Goal: Task Accomplishment & Management: Use online tool/utility

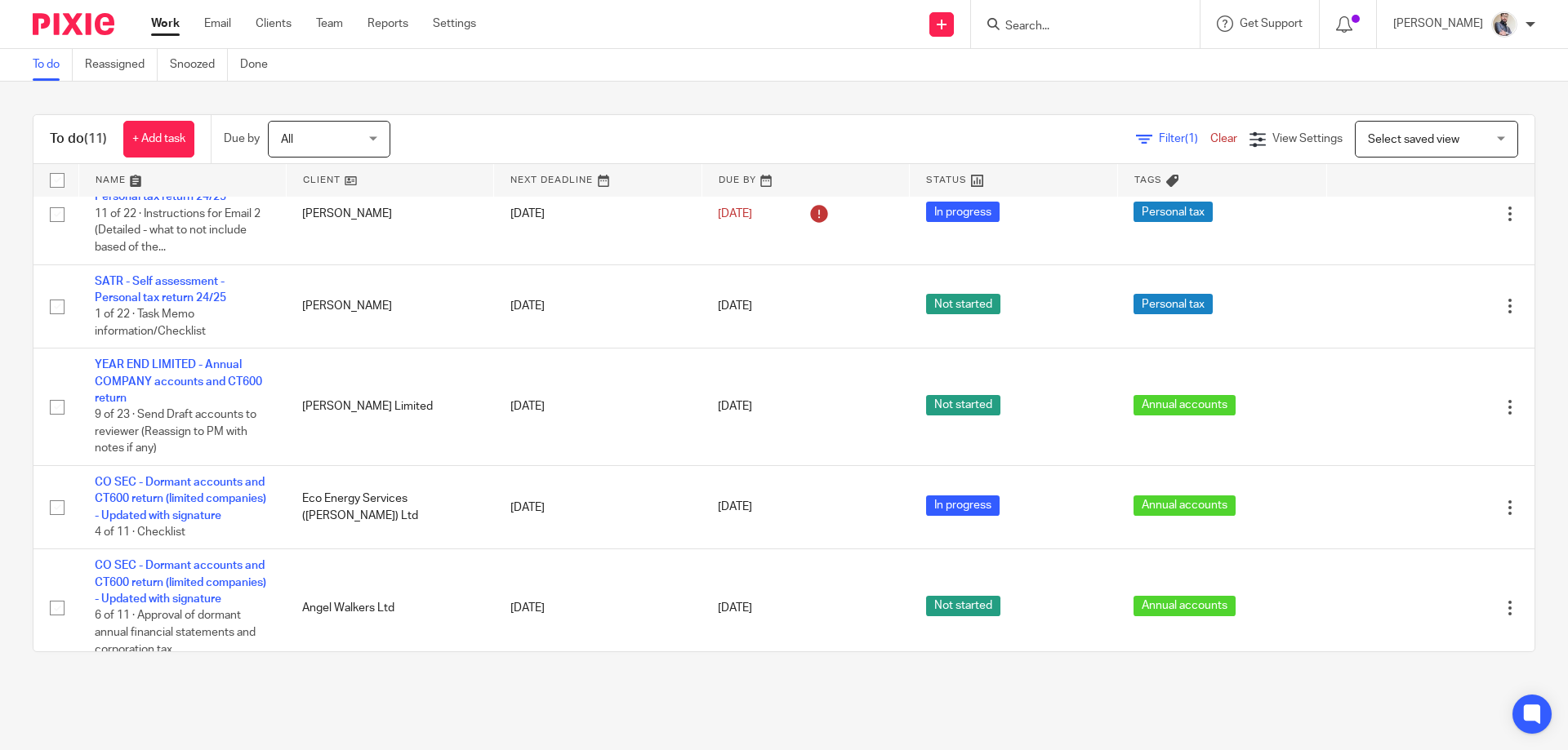
scroll to position [718, 0]
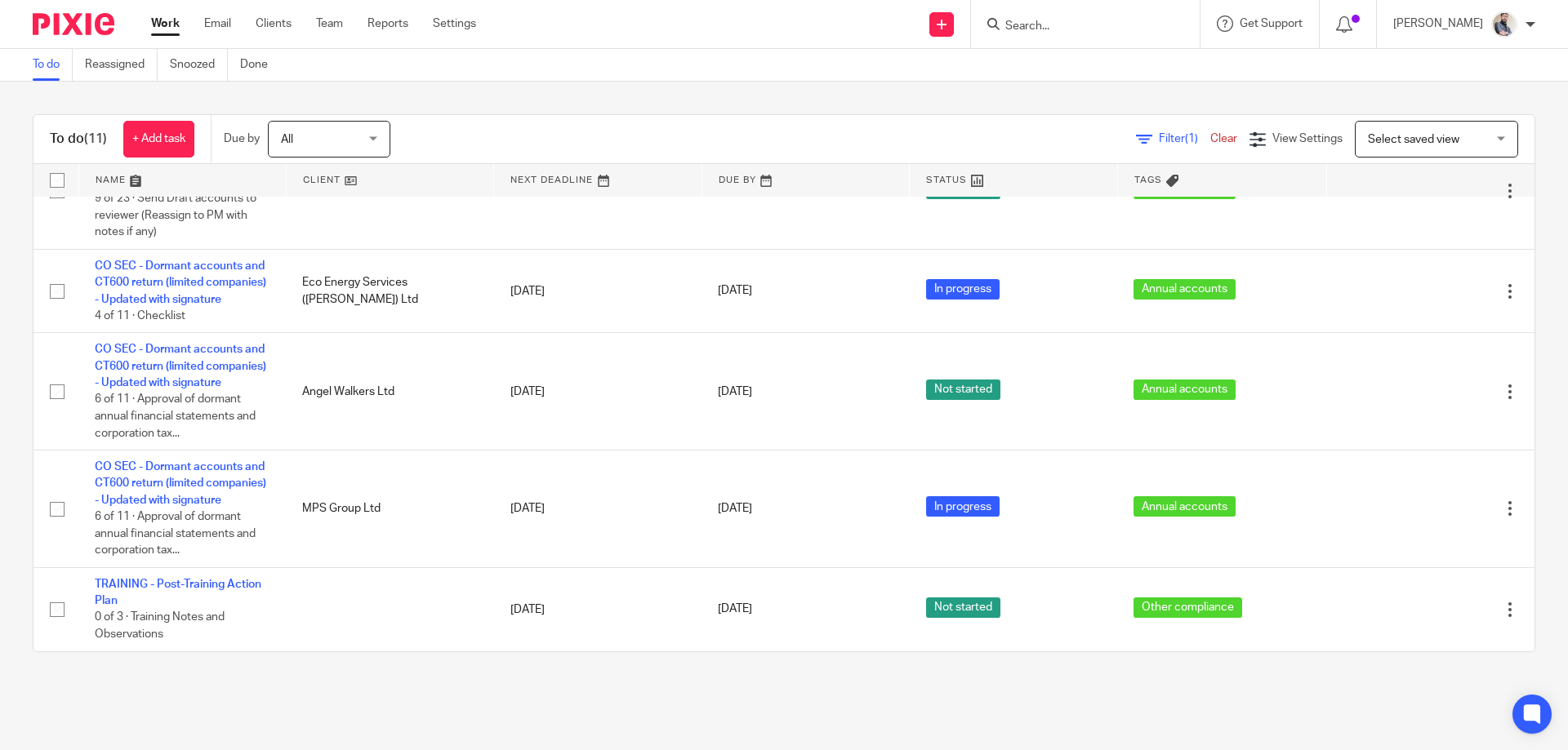
click at [1099, 31] on input "Search" at bounding box center [1077, 27] width 147 height 15
type input "thrive"
click at [1142, 71] on link at bounding box center [1139, 70] width 276 height 37
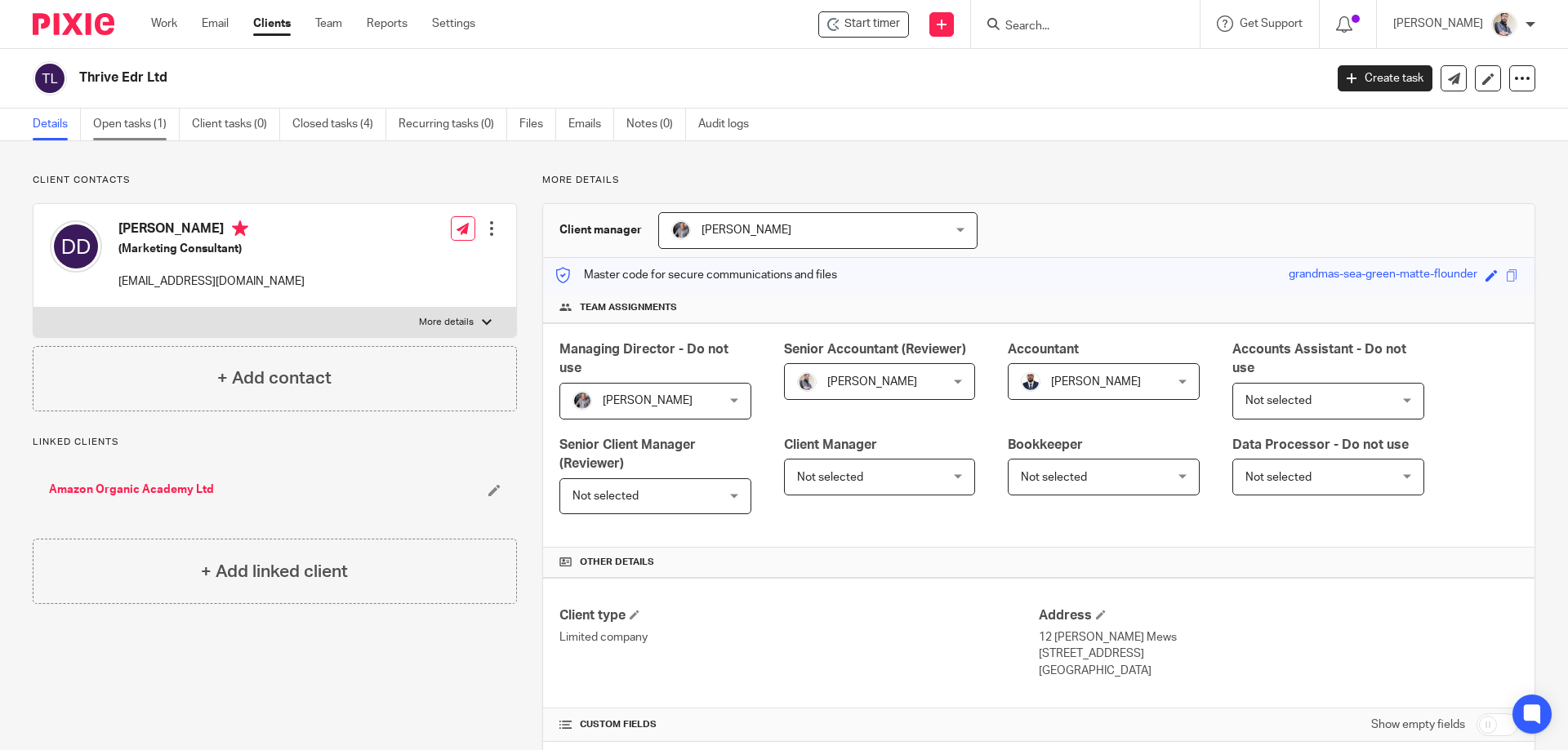
click at [135, 125] on link "Open tasks (1)" at bounding box center [136, 125] width 86 height 32
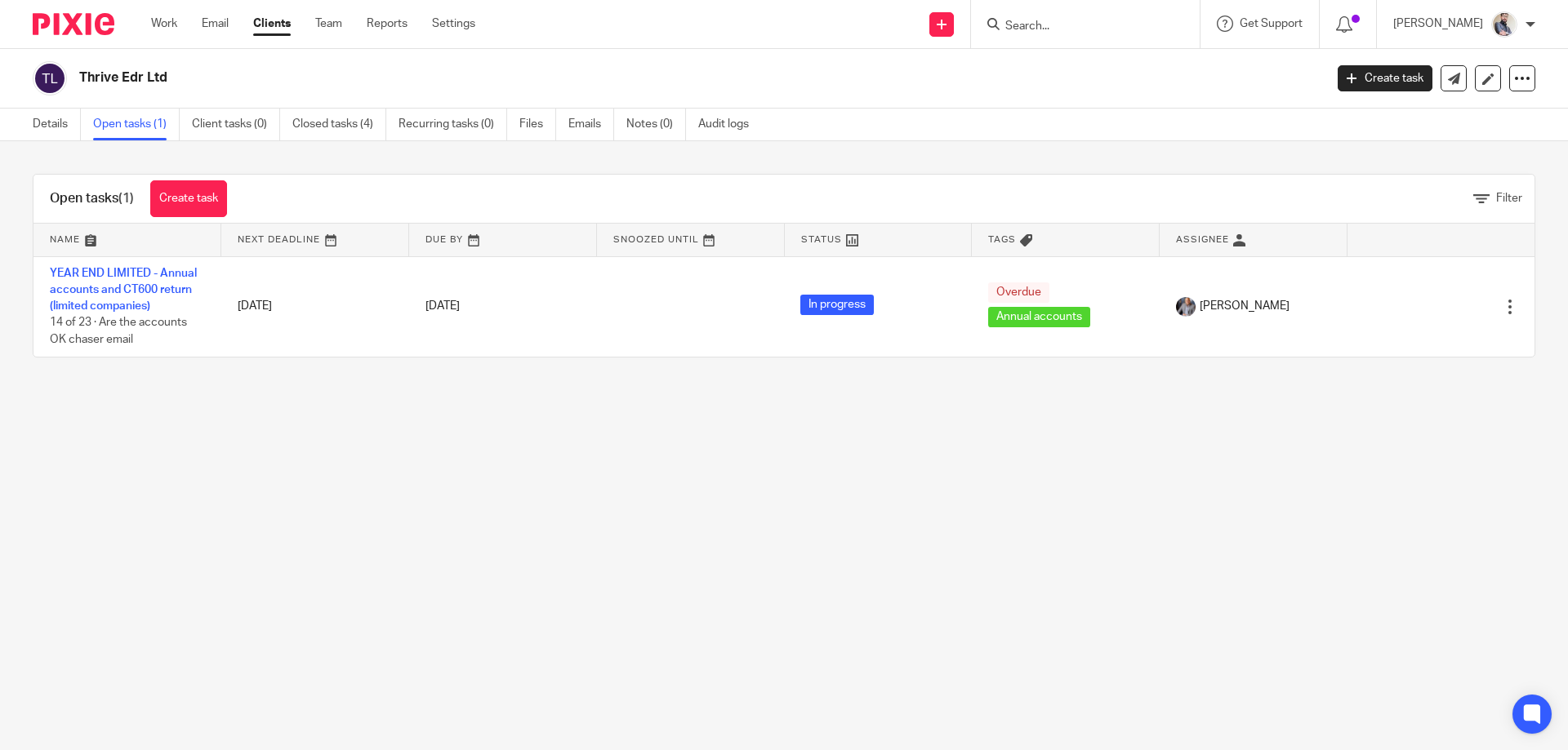
click at [133, 284] on link "YEAR END LIMITED - Annual accounts and CT600 return (limited companies)" at bounding box center [123, 290] width 147 height 45
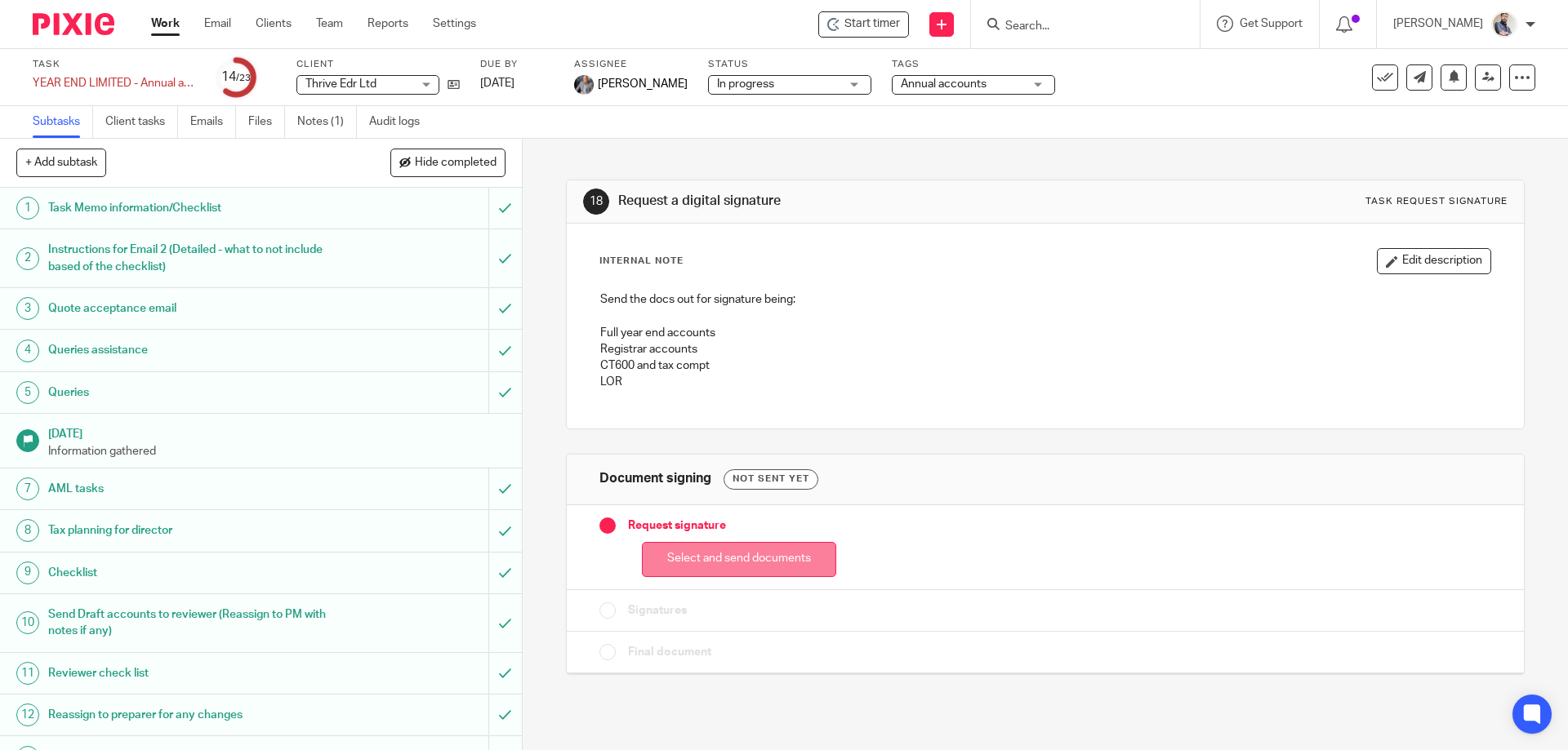
click at [695, 560] on button "Select and send documents" at bounding box center [739, 559] width 194 height 35
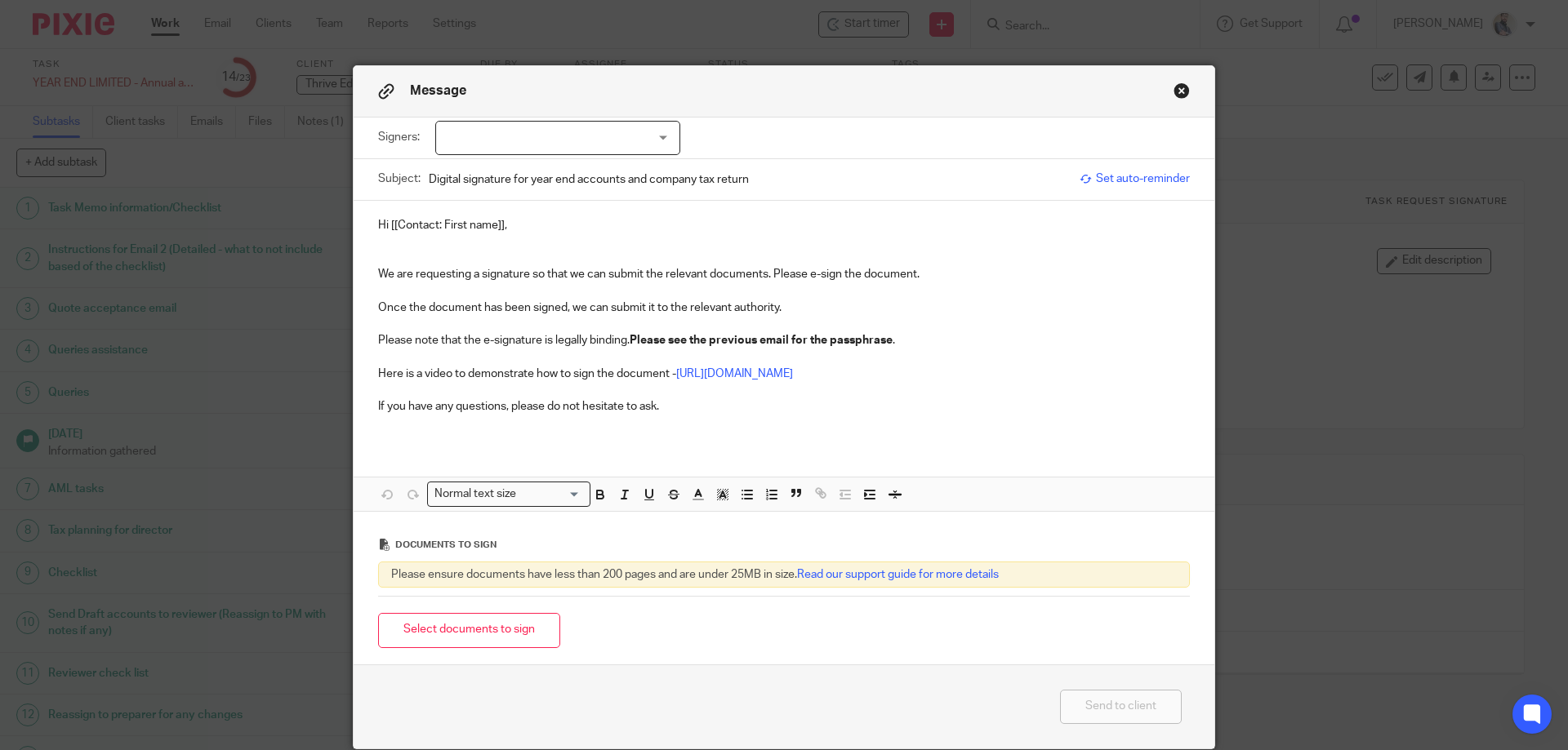
click at [523, 228] on p "Hi [[Contact: First name]]," at bounding box center [783, 225] width 812 height 16
drag, startPoint x: 523, startPoint y: 228, endPoint x: 355, endPoint y: 231, distance: 168.0
click at [355, 231] on div "Hi [[Contact: First name]], We are requesting a signature so that we can submit…" at bounding box center [784, 322] width 861 height 243
paste div "To enrich screen reader interactions, please activate Accessibility in Grammarl…"
click at [482, 628] on button "Select documents to sign" at bounding box center [469, 630] width 182 height 35
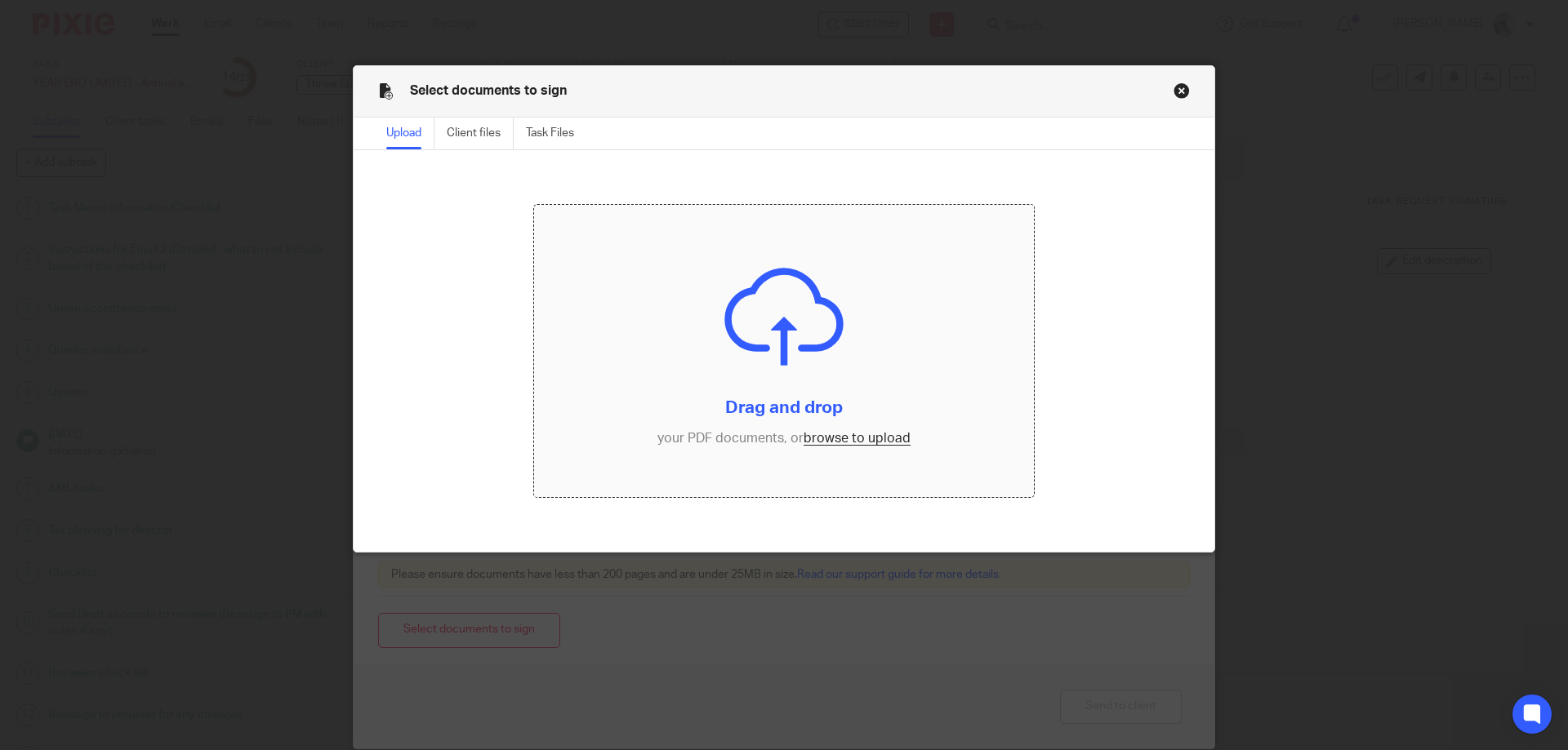
click at [832, 446] on input "file" at bounding box center [785, 351] width 501 height 292
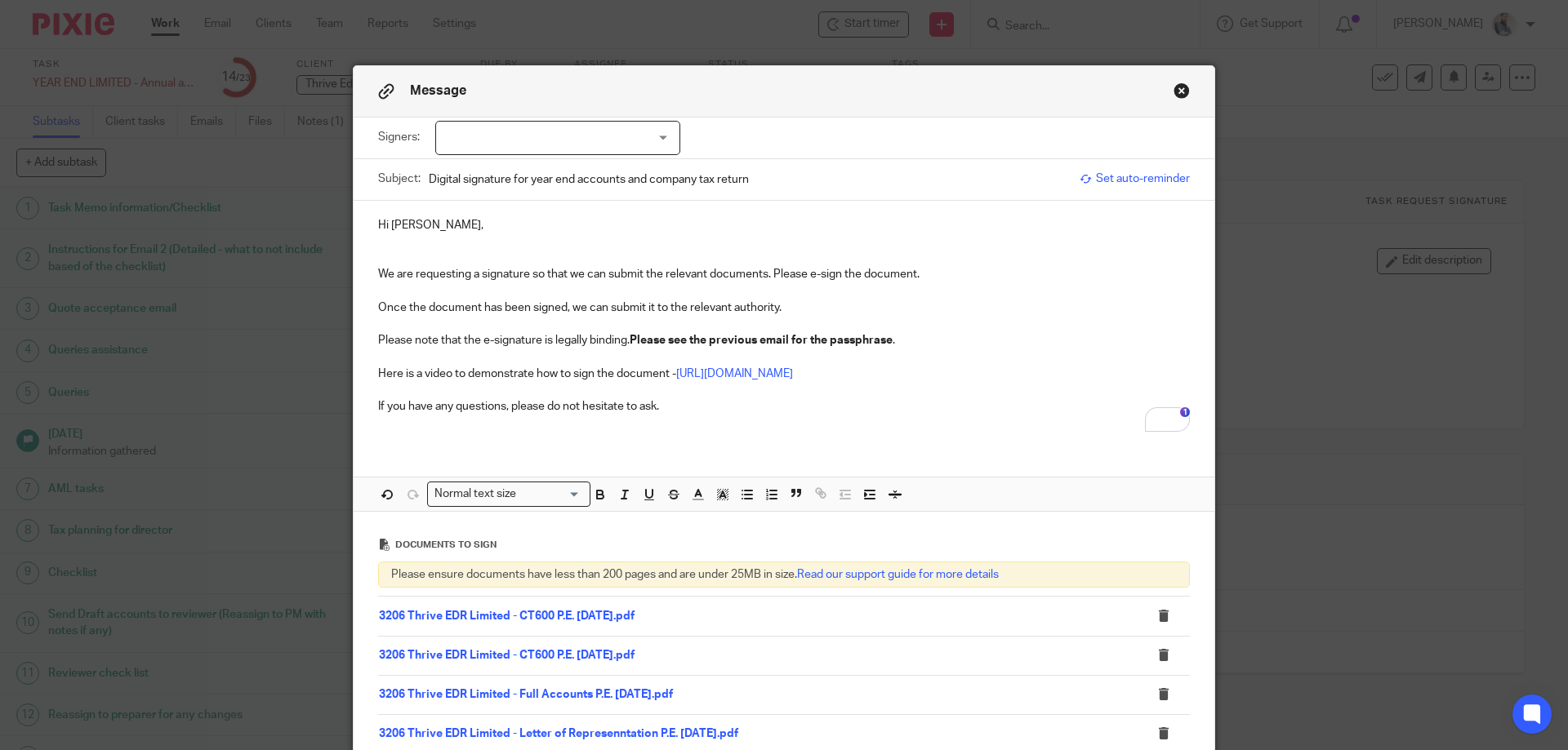
click at [534, 146] on div at bounding box center [558, 138] width 245 height 35
click at [535, 167] on span "Daniel William Deighton" at bounding box center [502, 171] width 90 height 12
checkbox input "true"
click at [1009, 366] on p "Here is a video to demonstrate how to sign the document - https://www.youtube.c…" at bounding box center [783, 374] width 812 height 16
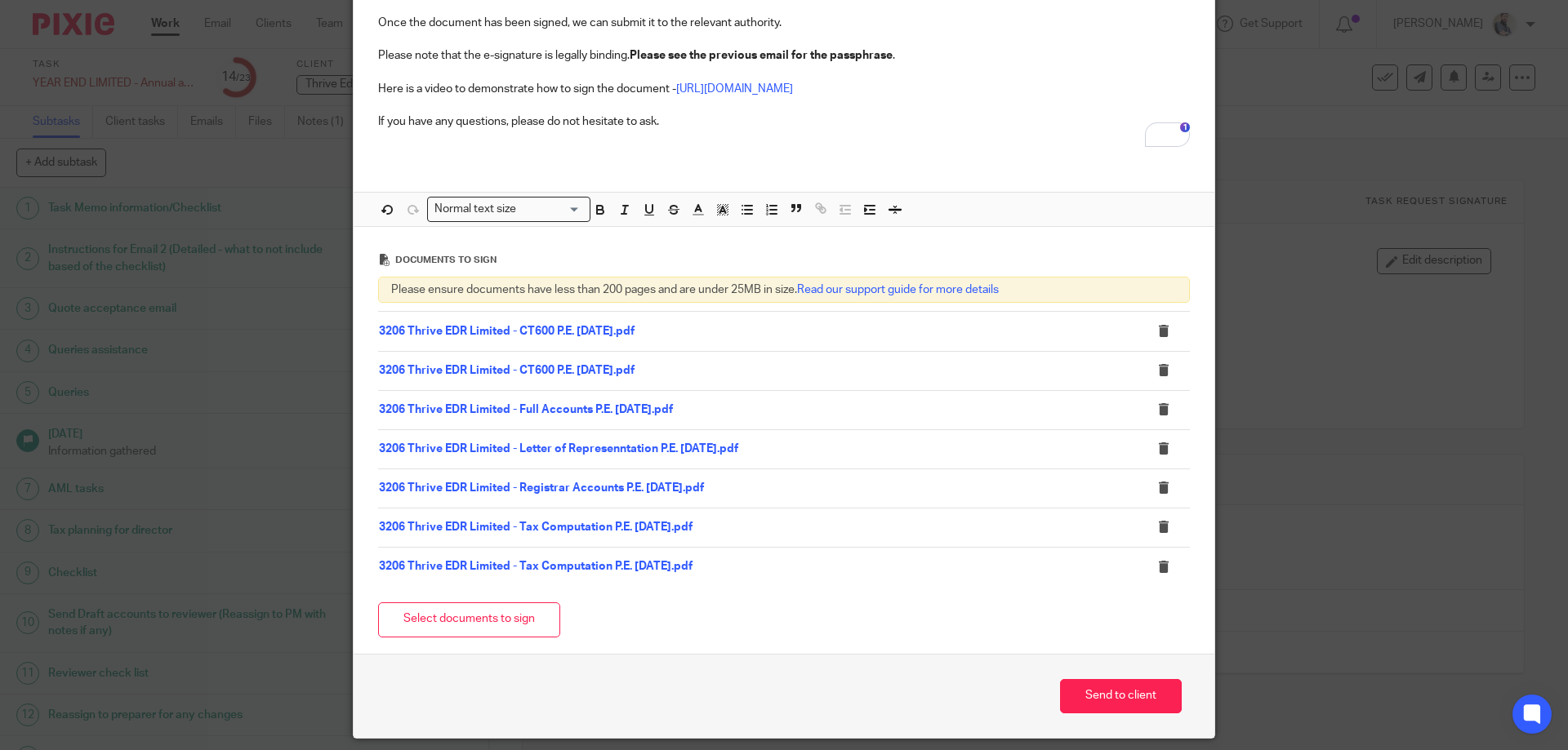
scroll to position [327, 0]
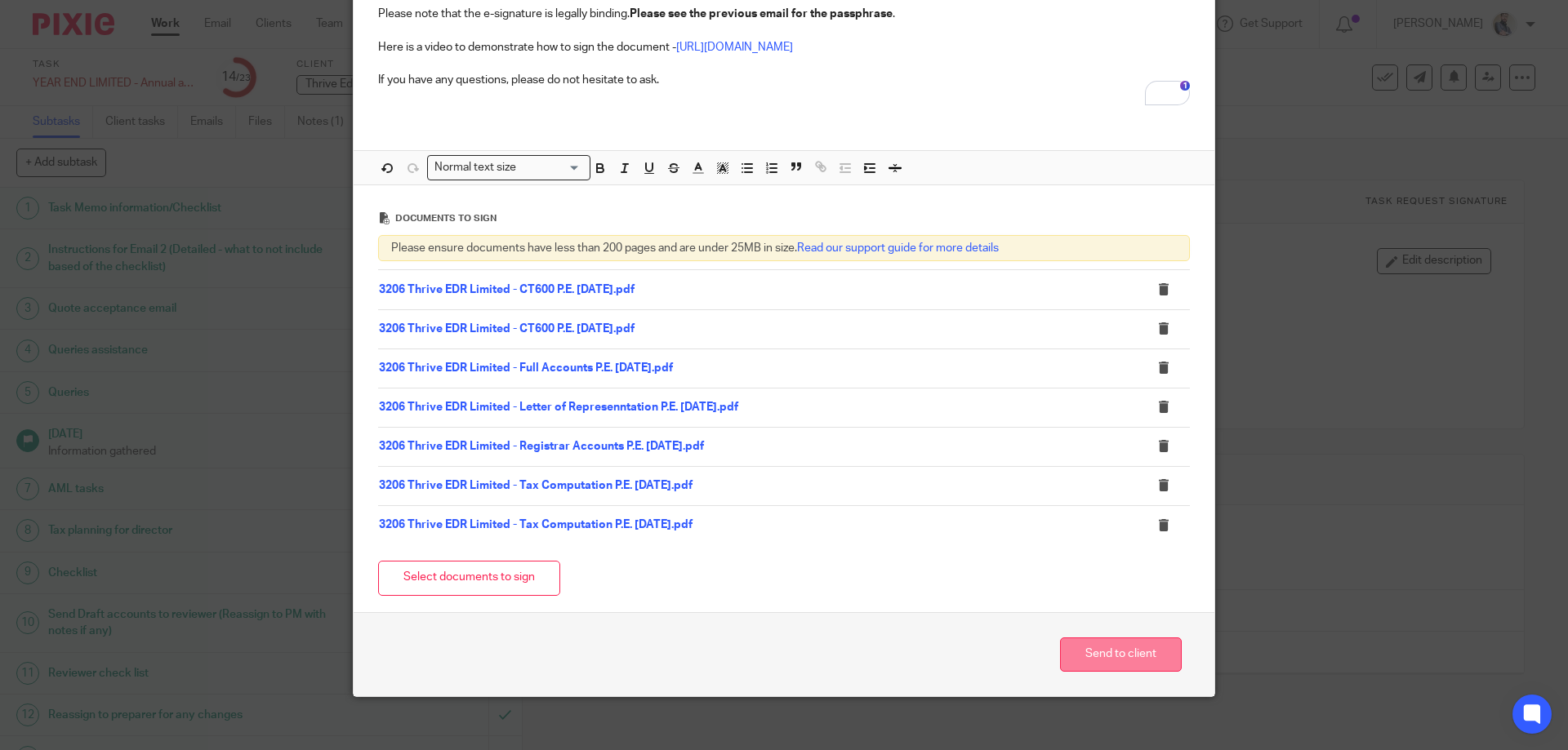
click at [1120, 659] on button "Send to client" at bounding box center [1121, 655] width 122 height 35
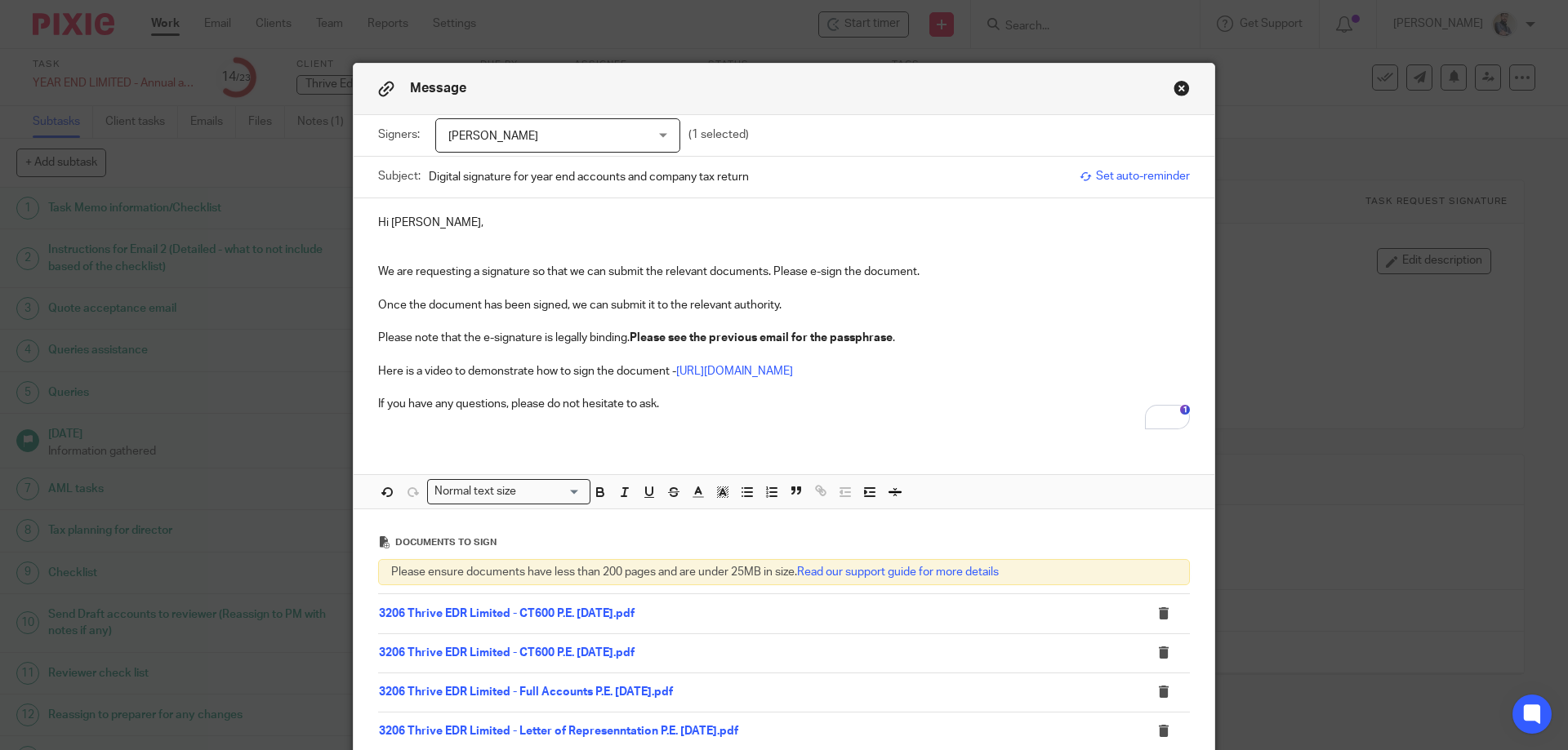
scroll to position [0, 0]
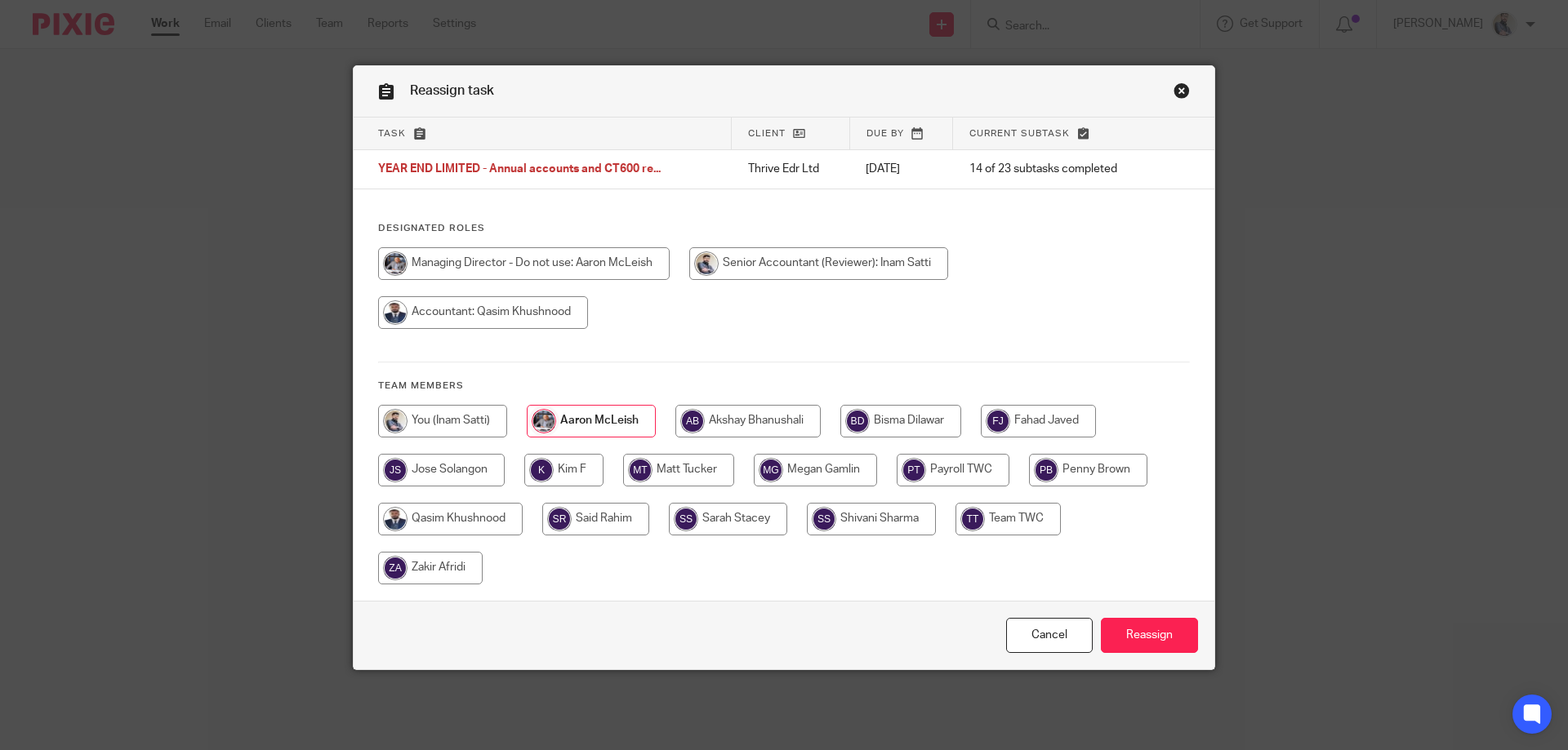
click at [461, 419] on input "radio" at bounding box center [442, 421] width 129 height 33
radio input "true"
click at [1169, 644] on input "Reassign" at bounding box center [1149, 635] width 97 height 35
